Goal: Task Accomplishment & Management: Manage account settings

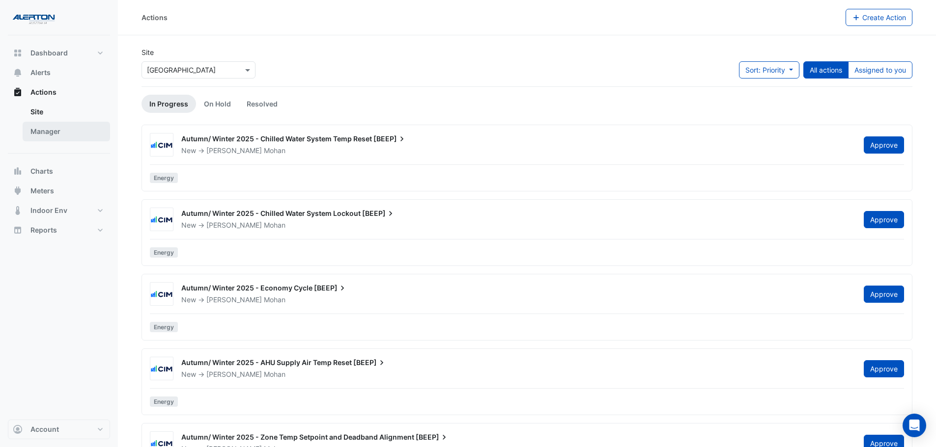
click at [54, 135] on link "Manager" at bounding box center [66, 132] width 87 height 20
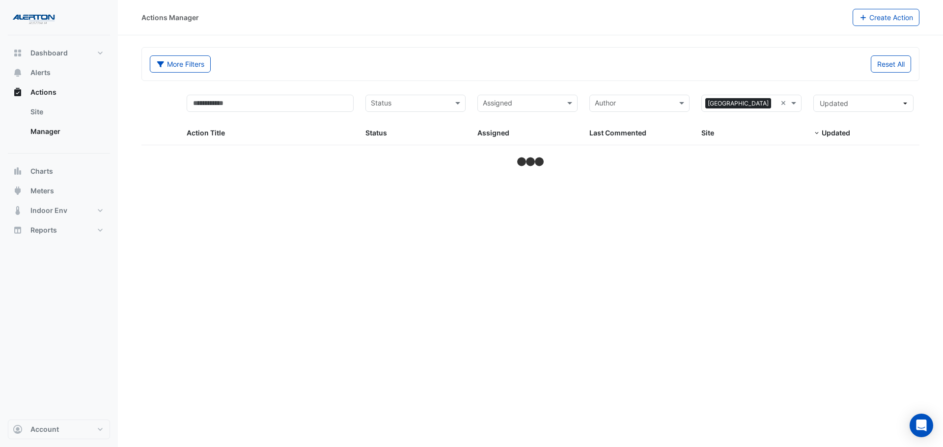
click at [519, 102] on input "text" at bounding box center [522, 104] width 78 height 11
select select "***"
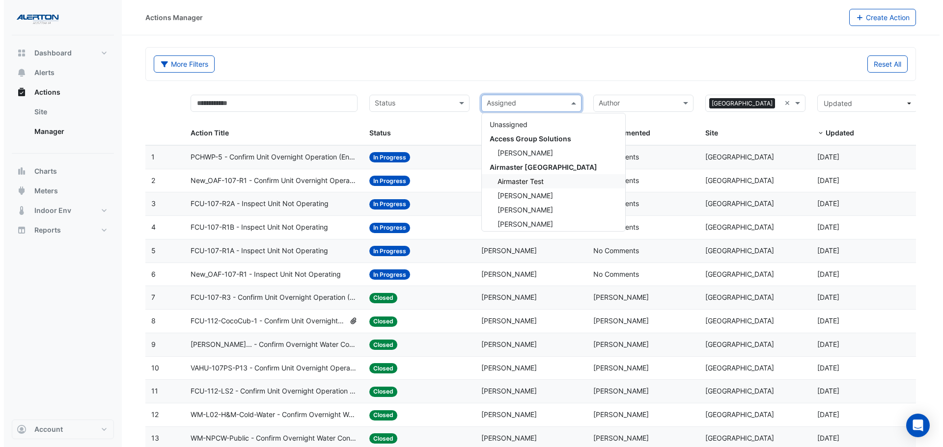
scroll to position [98, 0]
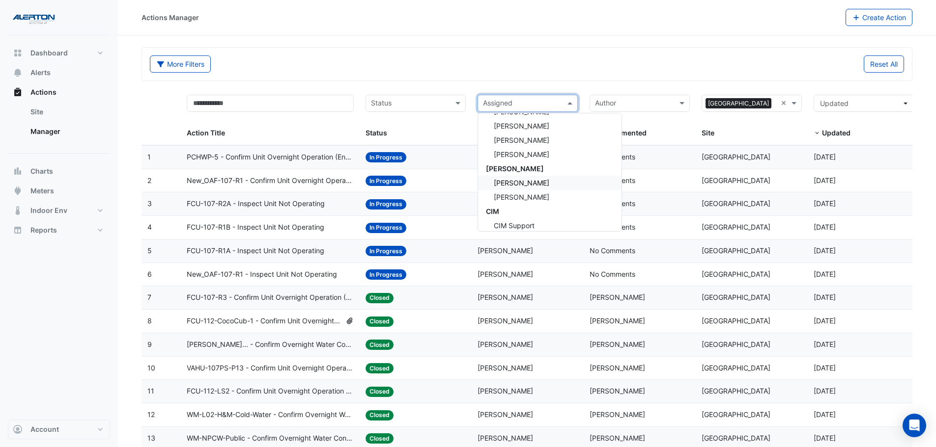
click at [538, 183] on div "[PERSON_NAME]" at bounding box center [549, 183] width 143 height 14
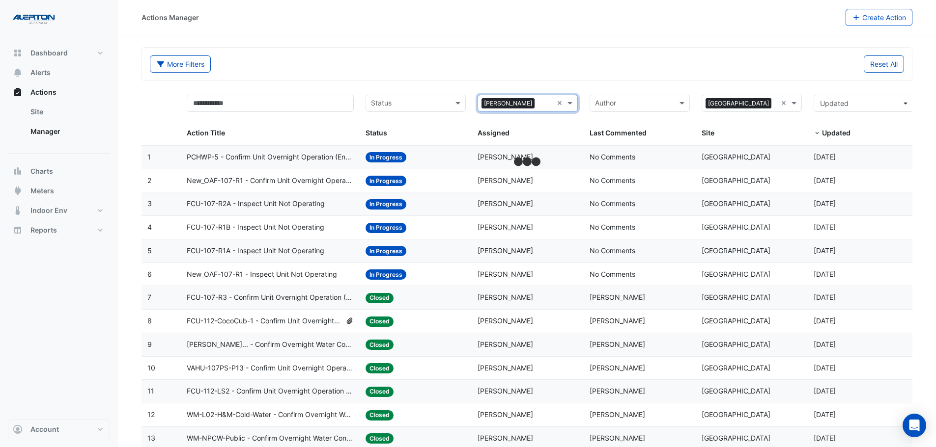
click at [434, 106] on input "text" at bounding box center [410, 104] width 78 height 11
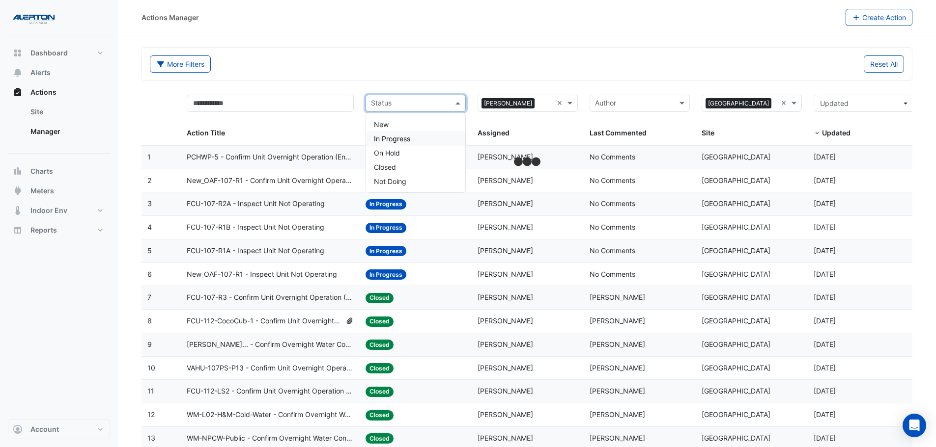
click at [413, 141] on div "In Progress" at bounding box center [415, 139] width 99 height 14
